Goal: Transaction & Acquisition: Purchase product/service

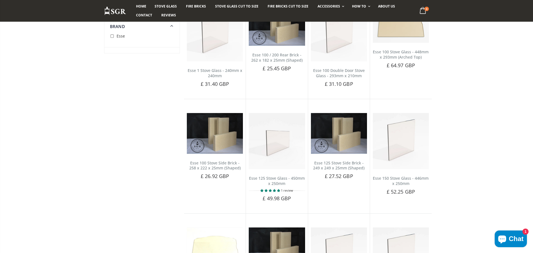
scroll to position [83, 0]
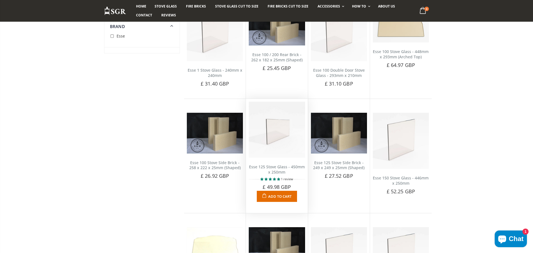
click at [272, 132] on img at bounding box center [277, 130] width 56 height 56
